Goal: Information Seeking & Learning: Find specific fact

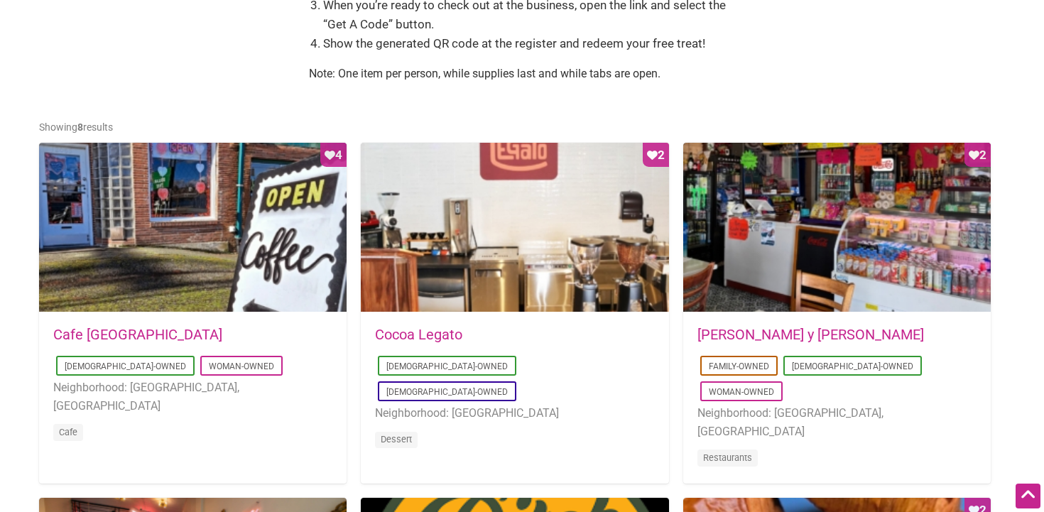
scroll to position [615, 0]
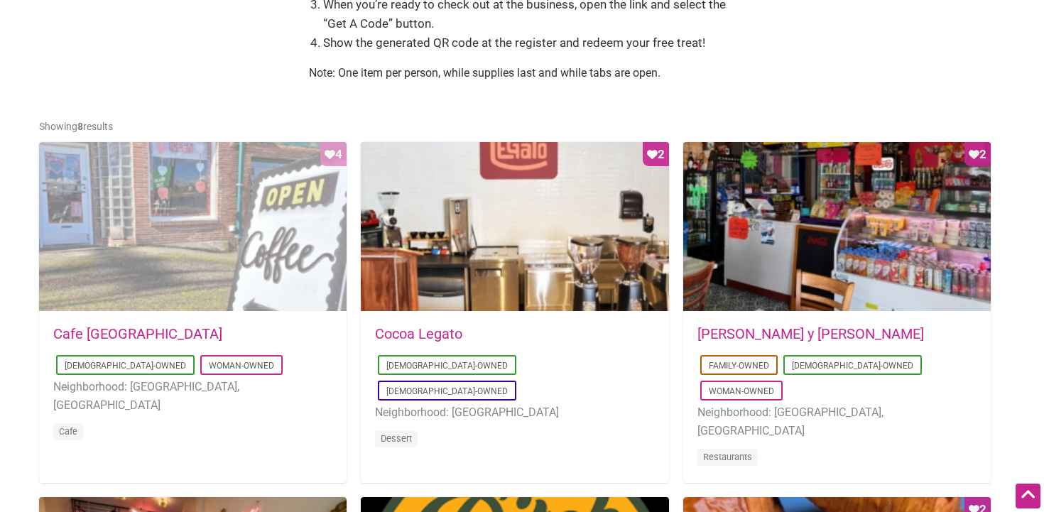
click at [230, 218] on div "Favorite Count 4" at bounding box center [193, 227] width 308 height 171
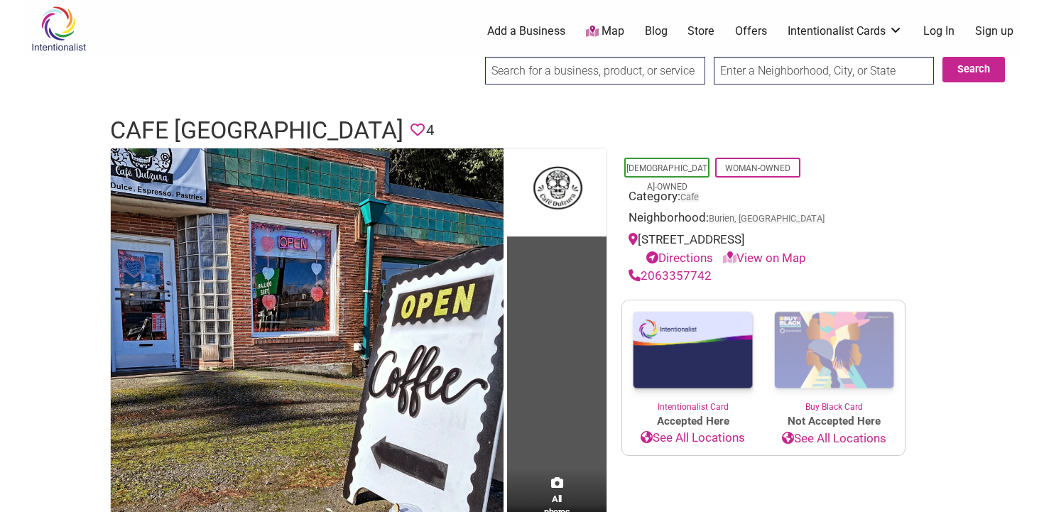
drag, startPoint x: 642, startPoint y: 239, endPoint x: 661, endPoint y: 252, distance: 23.1
click at [661, 252] on div "12005 Des Moines Memorial Drive South, Burien, WA, USA Directions View on Map" at bounding box center [764, 249] width 270 height 36
copy div "12005 Des Moines Memorial Drive South, Burien"
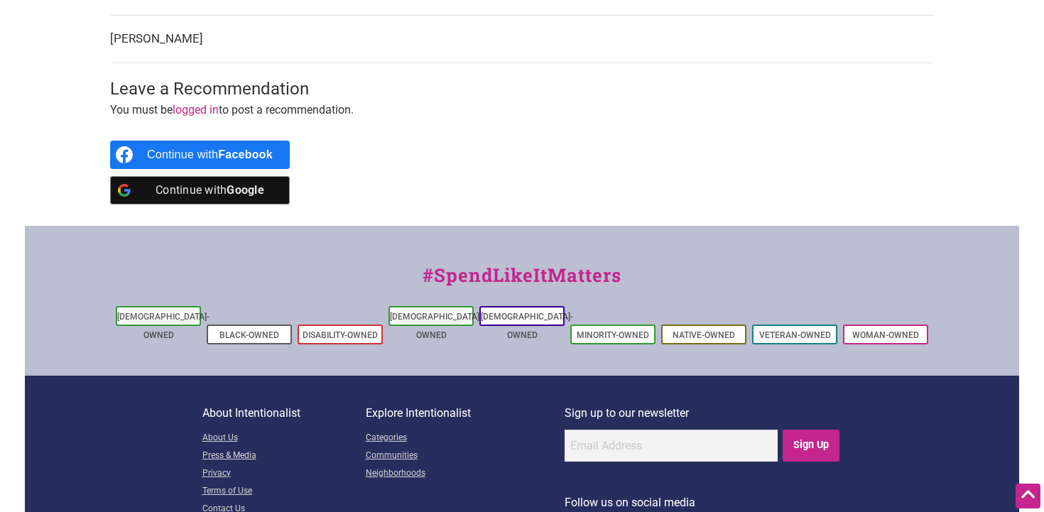
scroll to position [1049, 0]
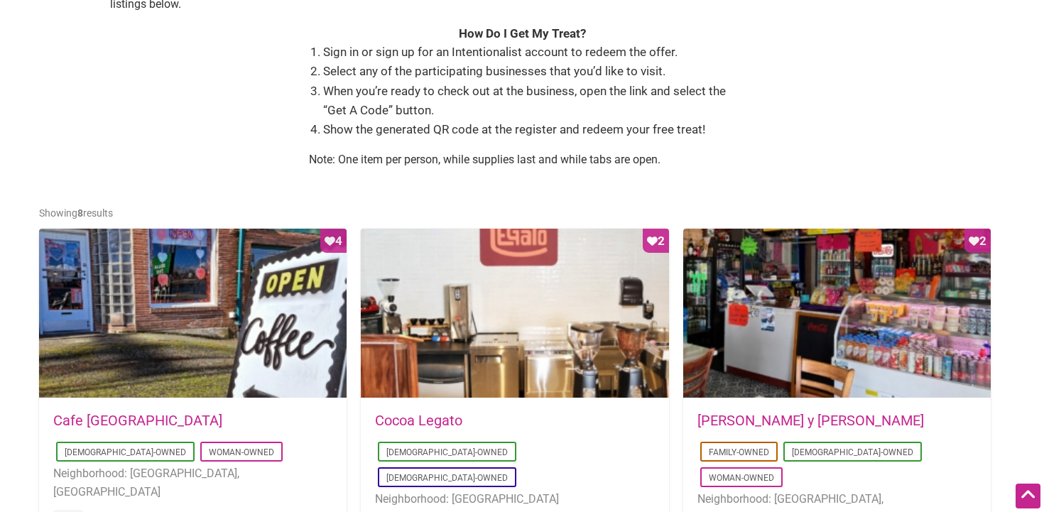
scroll to position [530, 0]
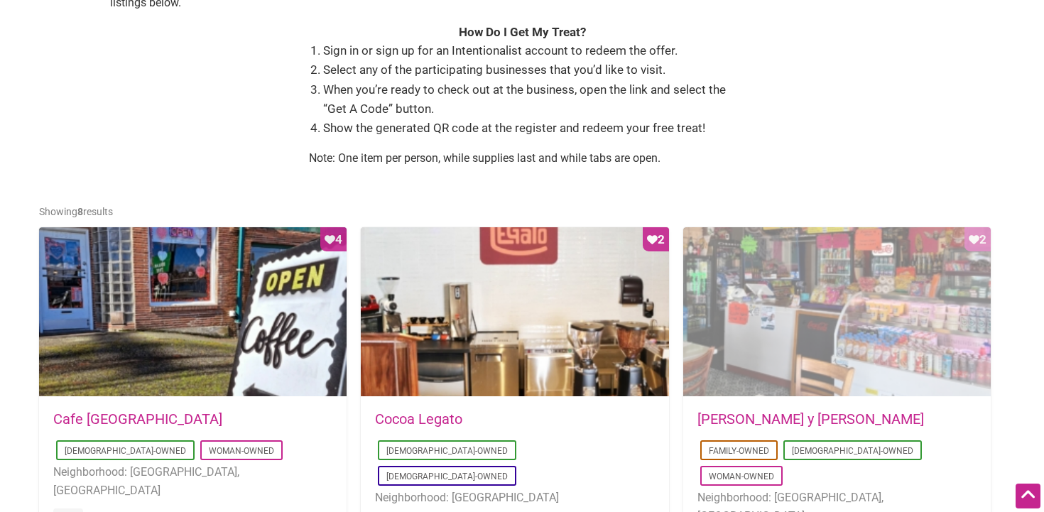
click at [753, 275] on div "Favorite Count 2" at bounding box center [837, 312] width 308 height 171
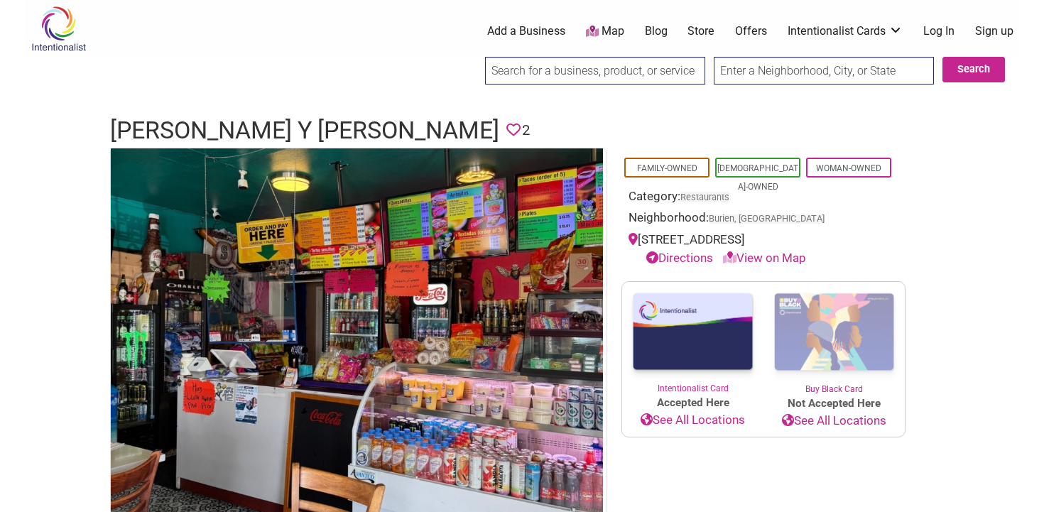
drag, startPoint x: 642, startPoint y: 236, endPoint x: 811, endPoint y: 237, distance: 169.1
click at [811, 237] on div "[STREET_ADDRESS] Directions View on Map" at bounding box center [764, 249] width 270 height 36
copy div "[STREET_ADDRESS]"
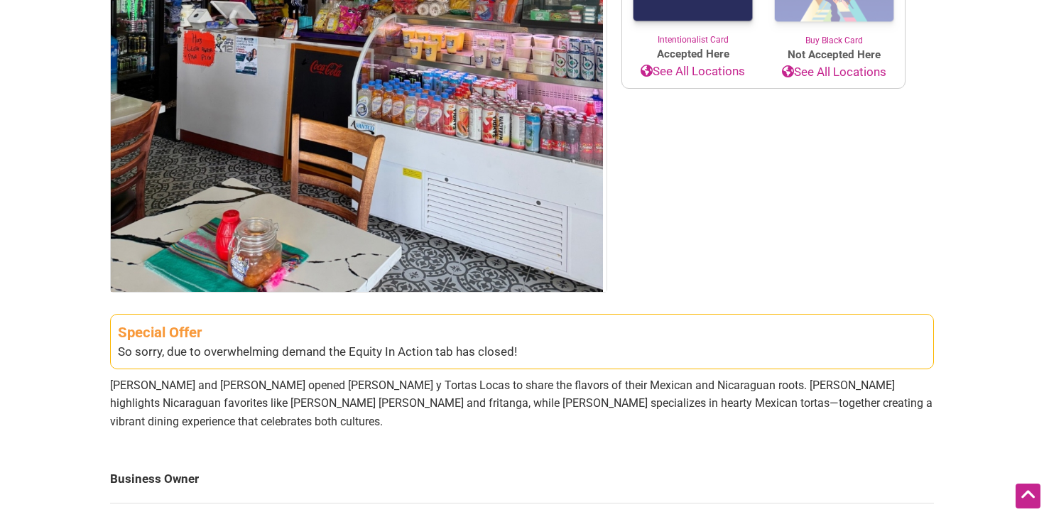
scroll to position [355, 0]
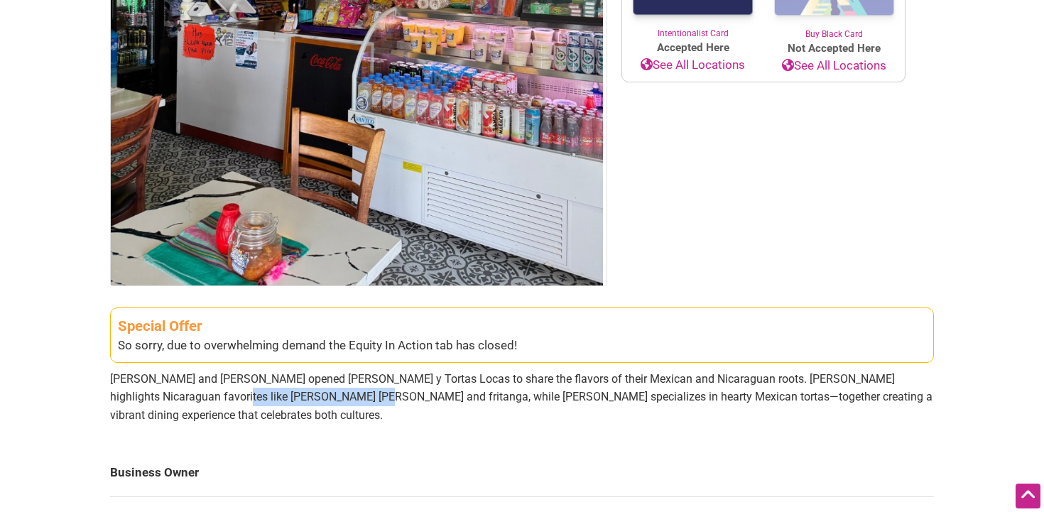
drag, startPoint x: 168, startPoint y: 395, endPoint x: 288, endPoint y: 400, distance: 120.2
click at [288, 400] on p "Luis and Gema Rangel opened Don Gallopinto y Tortas Locas to share the flavors …" at bounding box center [522, 397] width 824 height 55
copy p "gallo pinto and fritanga,"
